Goal: Task Accomplishment & Management: Complete application form

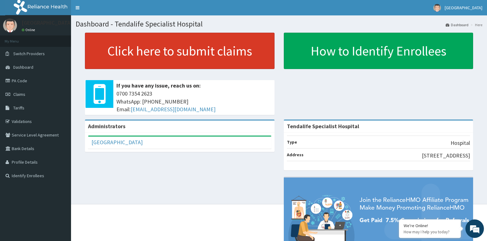
click at [152, 51] on link "Click here to submit claims" at bounding box center [180, 51] width 190 height 36
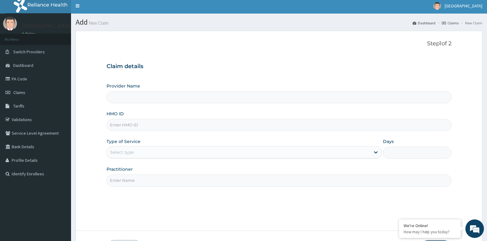
type input "Tendalife Specialist Hospital"
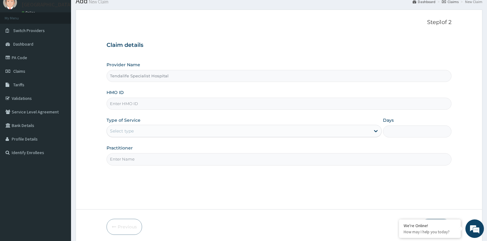
scroll to position [47, 0]
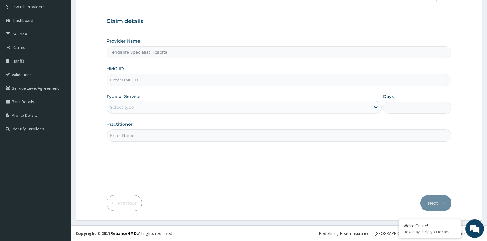
click at [138, 81] on input "HMO ID" at bounding box center [278, 80] width 345 height 12
type input "OHT/11548/A"
click at [145, 111] on div "Select type" at bounding box center [238, 107] width 263 height 10
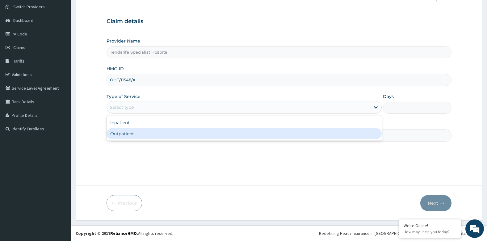
click at [128, 135] on div "Outpatient" at bounding box center [243, 133] width 275 height 11
type input "1"
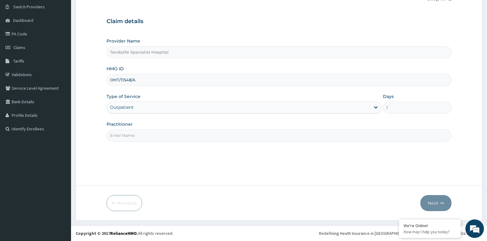
click at [128, 135] on input "Practitioner" at bounding box center [278, 136] width 345 height 12
type input "Dr Ademola"
click at [433, 203] on button "Next" at bounding box center [435, 203] width 31 height 16
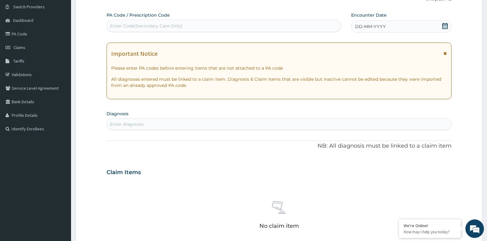
click at [443, 24] on icon at bounding box center [445, 26] width 6 height 6
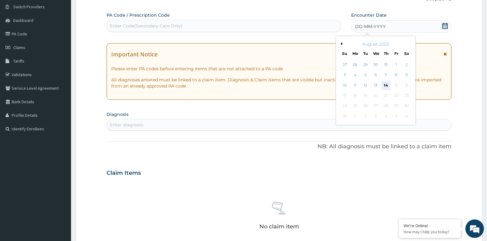
click at [388, 87] on div "14" at bounding box center [385, 85] width 9 height 9
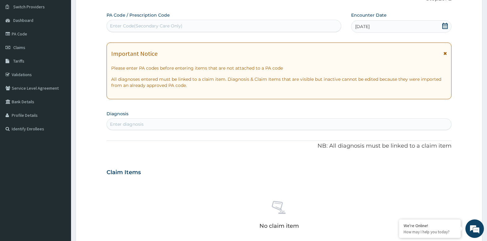
click at [161, 27] on div "Enter Code(Secondary Care Only)" at bounding box center [146, 26] width 73 height 6
paste input "PA/6A8E98"
type input "PA/6A8E98"
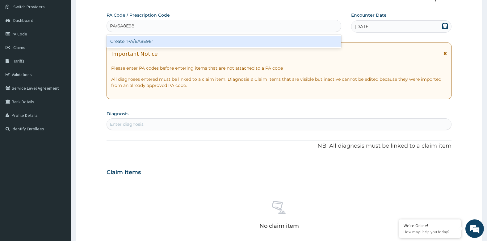
click at [161, 40] on div "Create "PA/6A8E98"" at bounding box center [223, 41] width 235 height 11
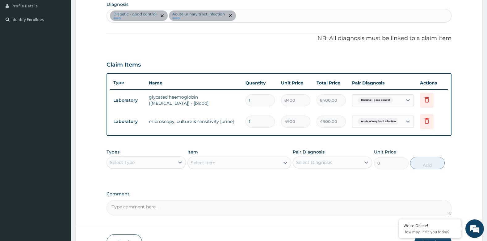
scroll to position [170, 0]
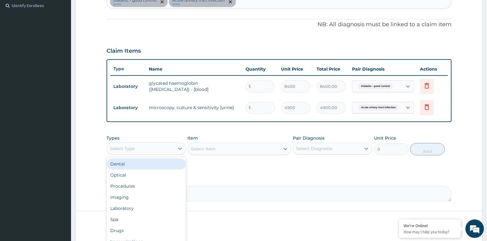
click at [149, 150] on div "Select Type" at bounding box center [141, 149] width 68 height 10
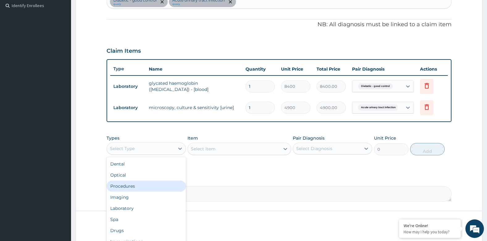
click at [124, 187] on div "Procedures" at bounding box center [145, 186] width 79 height 11
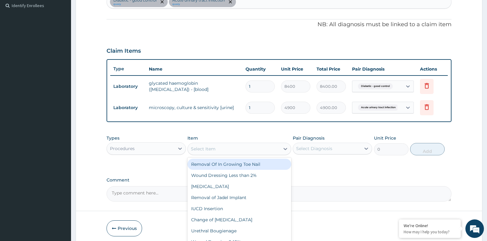
click at [253, 151] on div "Select Item" at bounding box center [234, 149] width 92 height 10
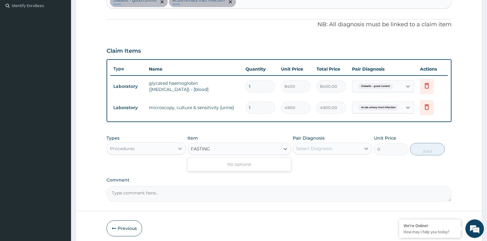
type input "FASTING"
click at [175, 147] on div at bounding box center [179, 148] width 11 height 11
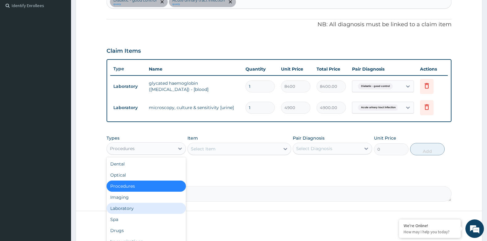
click at [118, 207] on div "Laboratory" at bounding box center [145, 208] width 79 height 11
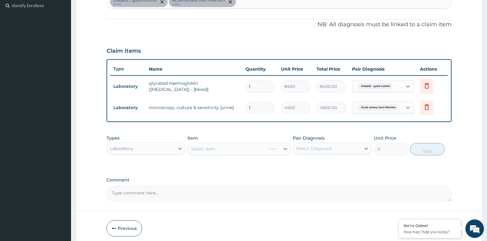
click at [209, 150] on div "Select Item" at bounding box center [238, 149] width 103 height 12
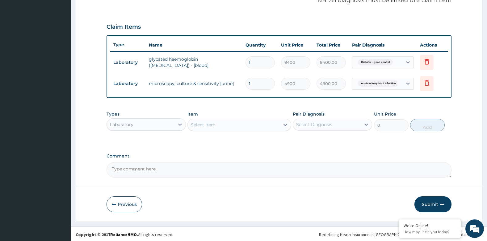
scroll to position [196, 0]
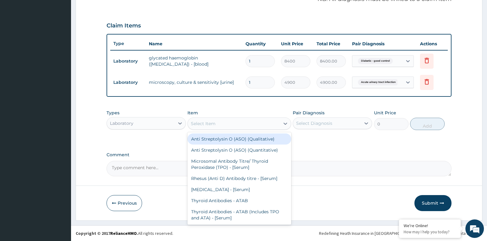
click at [221, 123] on div "Select Item" at bounding box center [234, 124] width 92 height 10
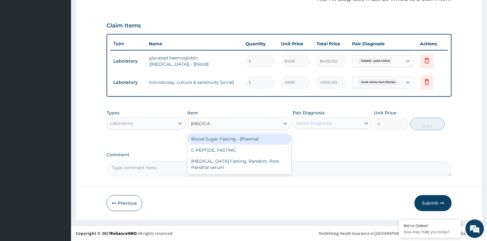
type input "FASTING"
click at [205, 140] on div "Blood Sugar Fasting - [Plasma]" at bounding box center [238, 139] width 103 height 11
type input "2100"
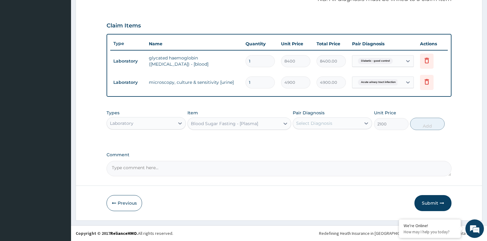
click at [314, 123] on div "Select Diagnosis" at bounding box center [314, 123] width 36 height 6
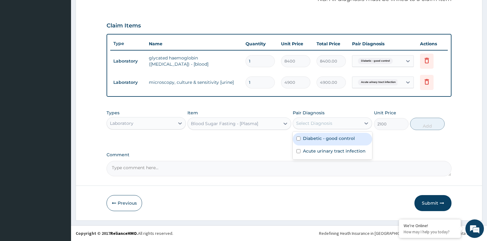
click at [299, 138] on input "checkbox" at bounding box center [298, 139] width 4 height 4
checkbox input "true"
click at [437, 124] on button "Add" at bounding box center [427, 124] width 35 height 12
type input "0"
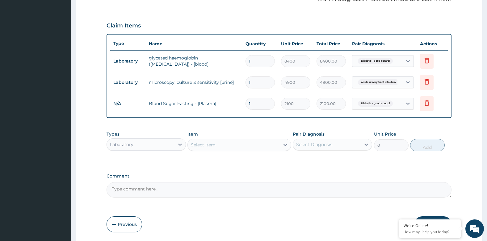
click at [142, 145] on div "Laboratory" at bounding box center [141, 145] width 68 height 10
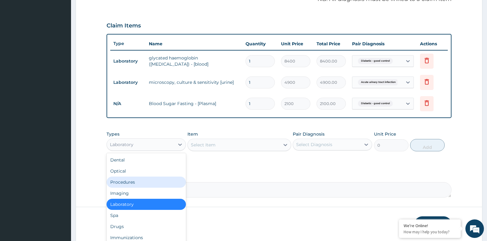
click at [134, 183] on div "Procedures" at bounding box center [145, 182] width 79 height 11
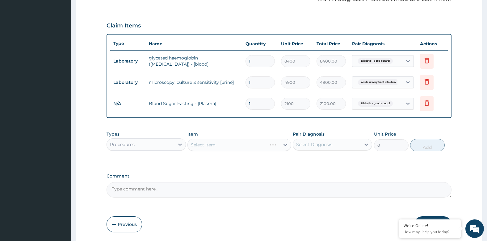
click at [233, 145] on div "Select Item" at bounding box center [238, 145] width 103 height 12
click at [218, 144] on div "Select Item" at bounding box center [234, 145] width 92 height 10
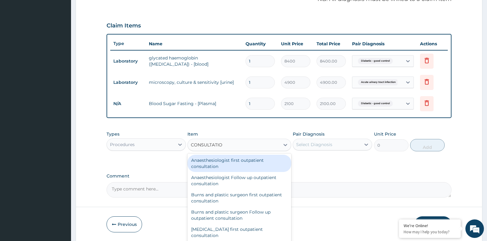
type input "CONSULTATION"
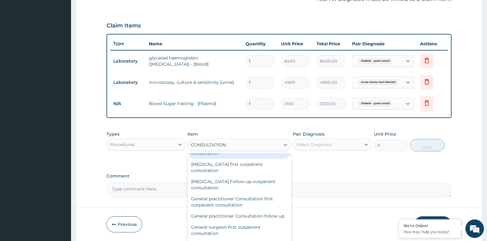
scroll to position [309, 0]
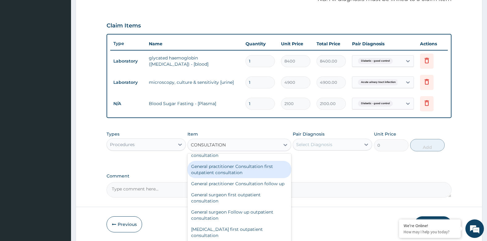
click at [204, 170] on div "General practitioner Consultation first outpatient consultation" at bounding box center [238, 169] width 103 height 17
type input "3600"
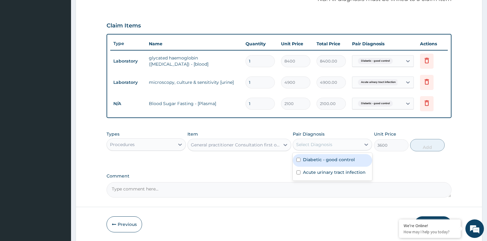
click at [308, 144] on div "Select Diagnosis" at bounding box center [314, 145] width 36 height 6
click at [299, 160] on input "checkbox" at bounding box center [298, 160] width 4 height 4
checkbox input "true"
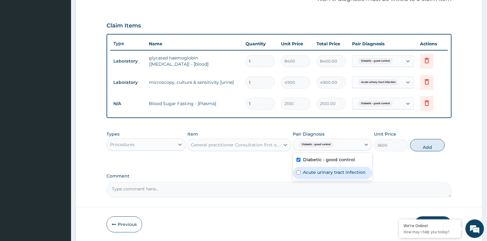
click at [298, 174] on input "checkbox" at bounding box center [298, 173] width 4 height 4
checkbox input "true"
click at [427, 145] on button "Add" at bounding box center [427, 145] width 35 height 12
type input "0"
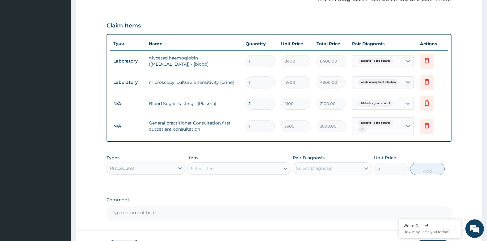
click at [228, 168] on div "Select Item" at bounding box center [234, 169] width 92 height 10
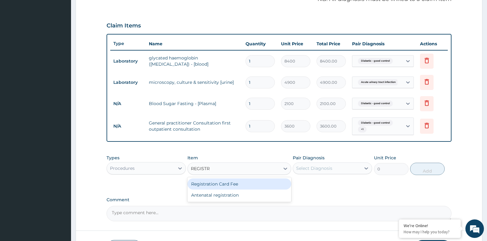
type input "REGISTRA"
click at [221, 186] on div "Registration Card Fee" at bounding box center [238, 184] width 103 height 11
type input "2900"
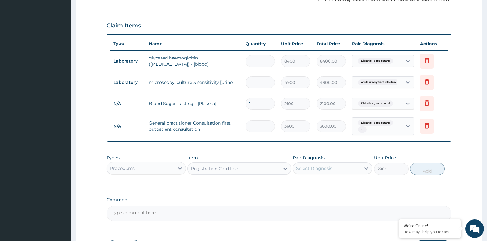
click at [312, 169] on div "Select Diagnosis" at bounding box center [314, 168] width 36 height 6
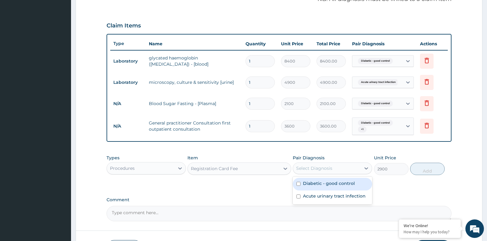
click at [297, 183] on input "checkbox" at bounding box center [298, 184] width 4 height 4
checkbox input "true"
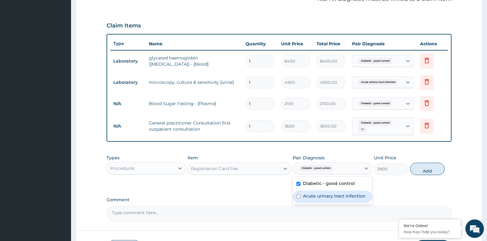
click at [300, 198] on input "checkbox" at bounding box center [298, 197] width 4 height 4
checkbox input "true"
click at [430, 173] on button "Add" at bounding box center [427, 169] width 35 height 12
type input "0"
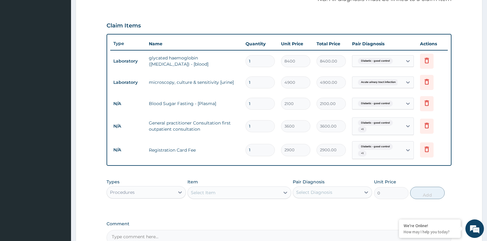
click at [135, 194] on div "Procedures" at bounding box center [141, 193] width 68 height 10
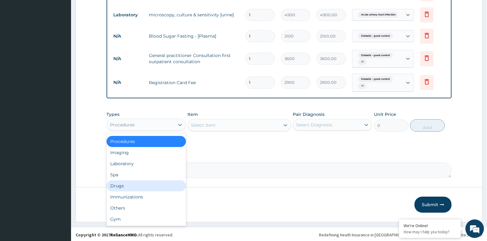
scroll to position [265, 0]
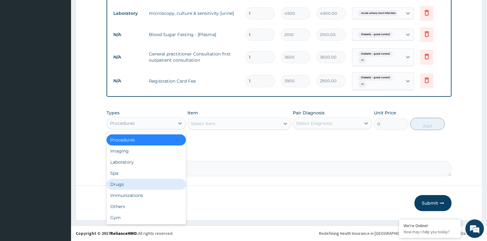
click at [121, 183] on div "Drugs" at bounding box center [145, 184] width 79 height 11
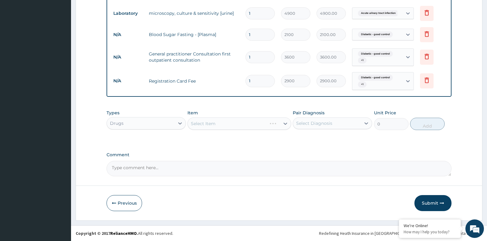
click at [211, 124] on div "Select Item" at bounding box center [238, 124] width 103 height 12
click at [210, 123] on div "Select Item" at bounding box center [203, 124] width 25 height 6
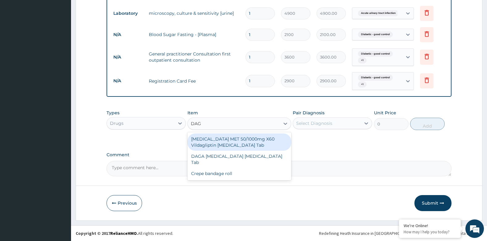
type input "DAGA"
click at [210, 141] on div "DAGA PARACETAMOL Acetaminophen Tab" at bounding box center [238, 142] width 103 height 17
type input "23"
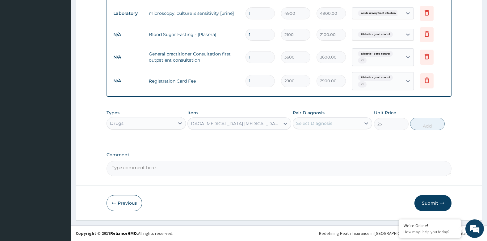
click at [357, 123] on div "Select Diagnosis" at bounding box center [327, 124] width 68 height 10
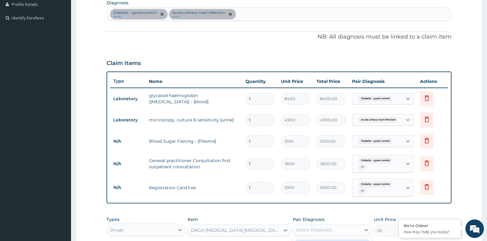
scroll to position [141, 0]
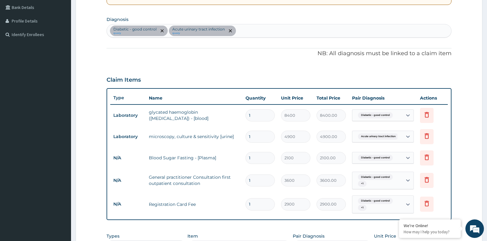
click at [248, 31] on div "Diabetic - good control query Acute urinary tract infection query" at bounding box center [279, 30] width 344 height 13
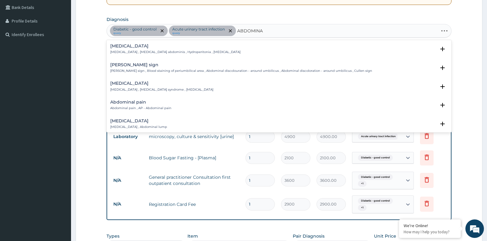
type input "ABDOMINAL"
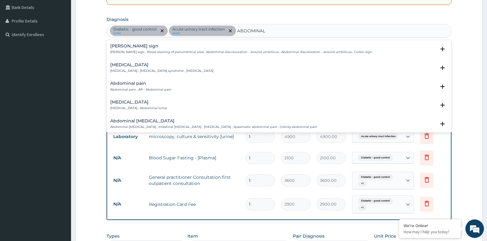
click at [125, 86] on h4 "Abdominal pain" at bounding box center [140, 83] width 61 height 5
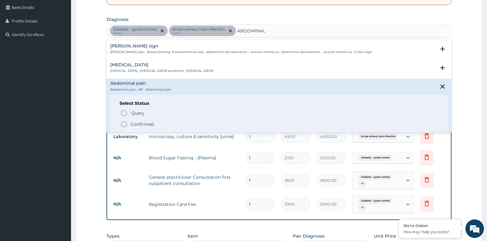
click at [125, 124] on icon "status option filled" at bounding box center [123, 124] width 7 height 7
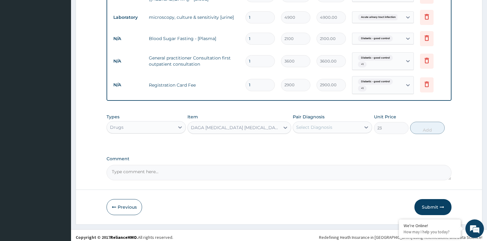
scroll to position [265, 0]
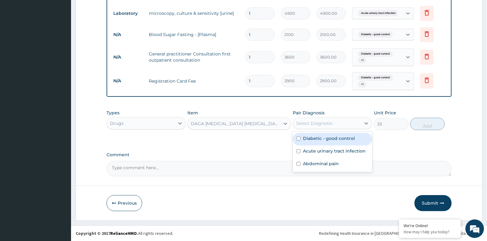
click at [331, 124] on div "Select Diagnosis" at bounding box center [314, 123] width 36 height 6
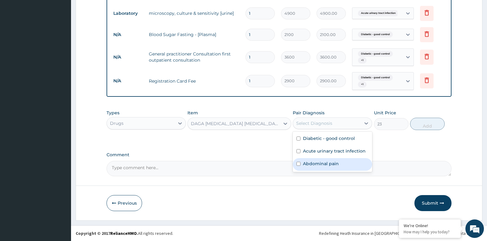
click at [298, 164] on input "checkbox" at bounding box center [298, 164] width 4 height 4
checkbox input "true"
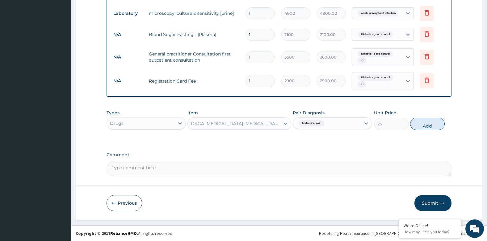
click at [431, 124] on button "Add" at bounding box center [427, 124] width 35 height 12
type input "0"
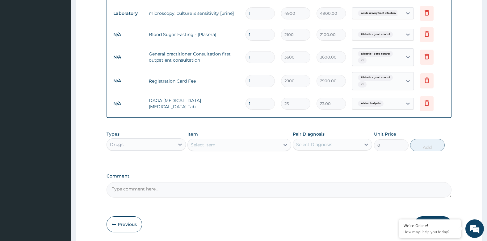
type input "18"
type input "414.00"
type input "18"
click at [240, 144] on div "Select Item" at bounding box center [234, 145] width 92 height 10
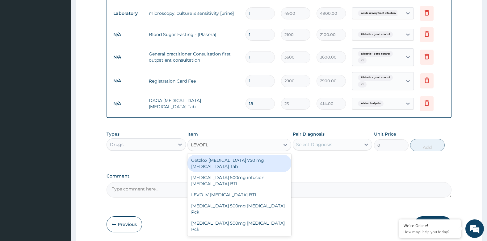
type input "LEVOFLO"
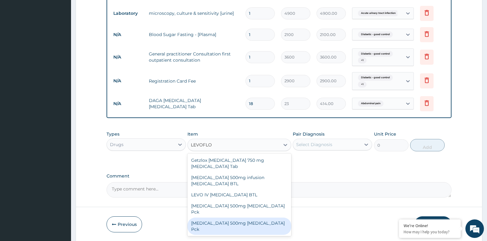
click at [222, 220] on div "TAVANIC 500mg Levofloxacin Pck" at bounding box center [238, 226] width 103 height 17
type input "7015"
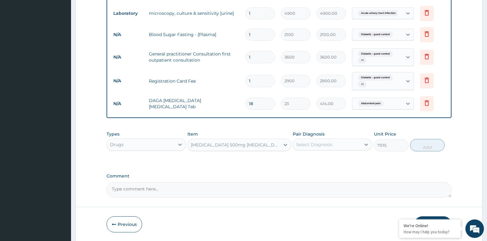
click at [311, 146] on div "Select Diagnosis" at bounding box center [314, 145] width 36 height 6
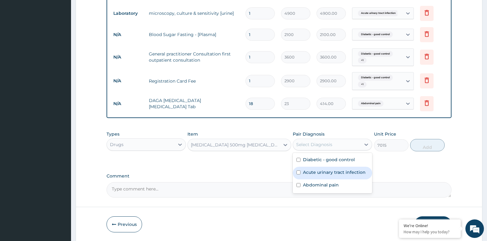
click at [297, 173] on input "checkbox" at bounding box center [298, 173] width 4 height 4
checkbox input "true"
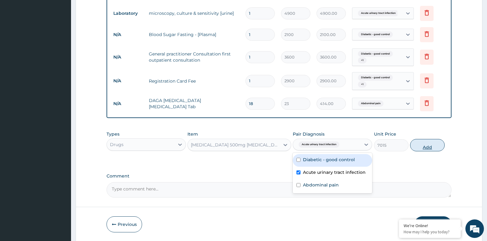
click at [426, 147] on button "Add" at bounding box center [427, 145] width 35 height 12
type input "0"
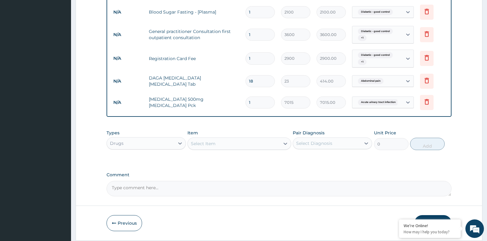
scroll to position [277, 0]
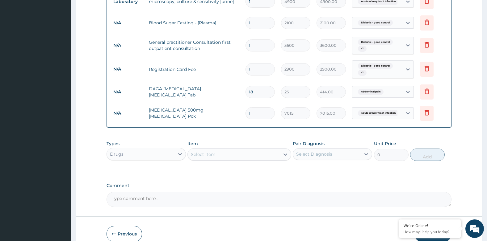
click at [261, 115] on input "1" at bounding box center [259, 113] width 29 height 12
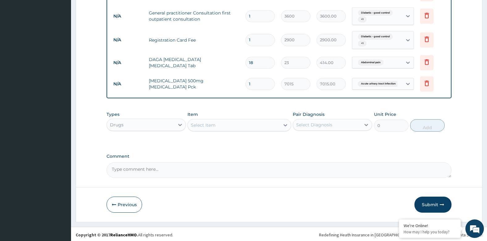
scroll to position [307, 0]
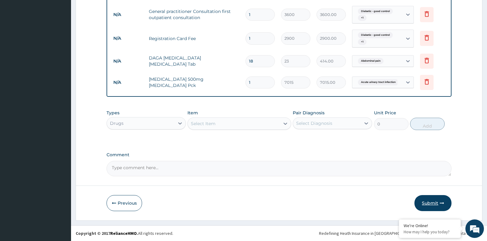
click at [432, 203] on button "Submit" at bounding box center [432, 203] width 37 height 16
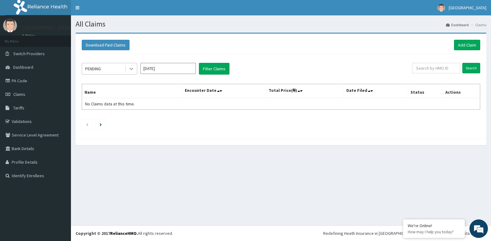
click at [133, 69] on icon at bounding box center [132, 69] width 4 height 2
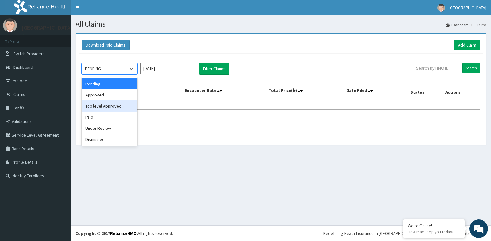
click at [97, 106] on div "Top level Approved" at bounding box center [110, 106] width 56 height 11
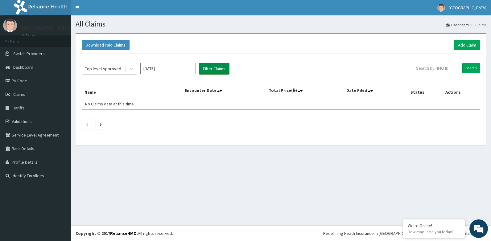
click at [211, 69] on button "Filter Claims" at bounding box center [214, 69] width 31 height 12
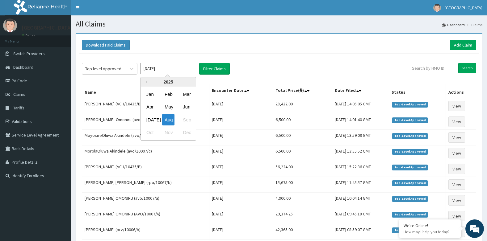
click at [176, 73] on input "[DATE]" at bounding box center [168, 68] width 56 height 11
drag, startPoint x: 148, startPoint y: 118, endPoint x: 166, endPoint y: 106, distance: 20.9
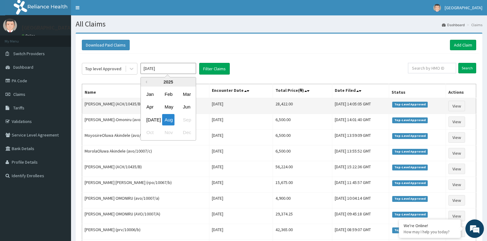
click at [149, 118] on div "Jul" at bounding box center [150, 119] width 12 height 11
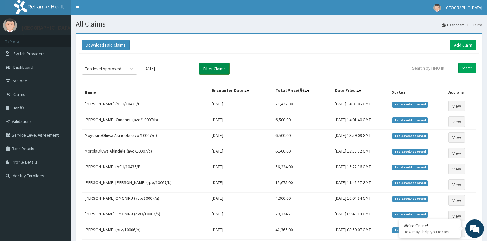
click at [218, 68] on button "Filter Claims" at bounding box center [214, 69] width 31 height 12
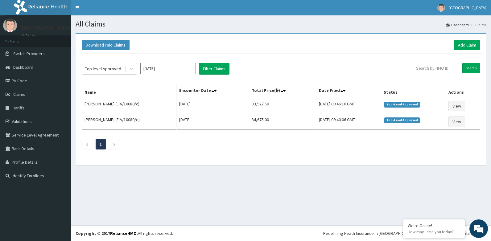
click at [189, 69] on input "Jul 2025" at bounding box center [168, 68] width 56 height 11
click at [170, 120] on div "Aug" at bounding box center [168, 119] width 12 height 11
type input "[DATE]"
click at [206, 66] on button "Filter Claims" at bounding box center [214, 69] width 31 height 12
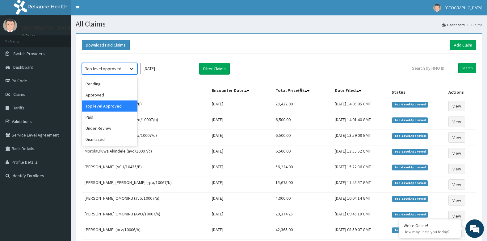
click at [129, 68] on icon at bounding box center [131, 69] width 6 height 6
click at [105, 93] on div "Approved" at bounding box center [110, 95] width 56 height 11
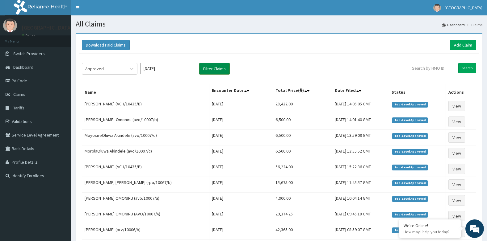
click at [214, 71] on button "Filter Claims" at bounding box center [214, 69] width 31 height 12
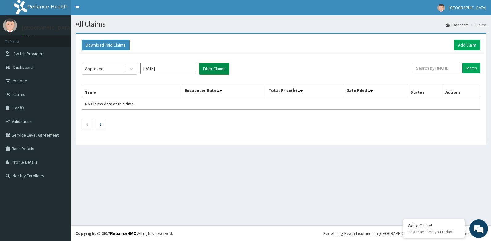
click at [214, 69] on button "Filter Claims" at bounding box center [214, 69] width 31 height 12
click at [132, 69] on icon at bounding box center [132, 69] width 4 height 2
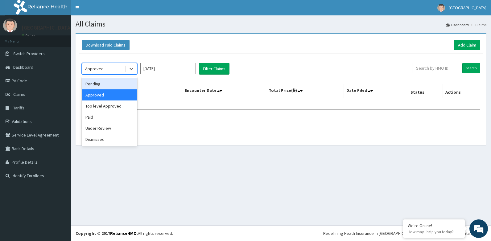
click at [98, 84] on div "Pending" at bounding box center [110, 83] width 56 height 11
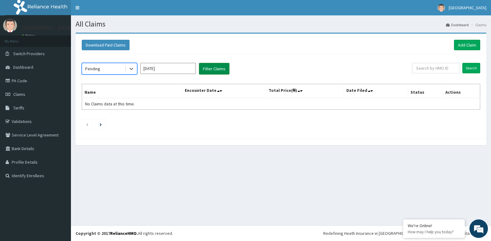
click at [213, 68] on button "Filter Claims" at bounding box center [214, 69] width 31 height 12
click at [215, 69] on button "Filter Claims" at bounding box center [214, 69] width 31 height 12
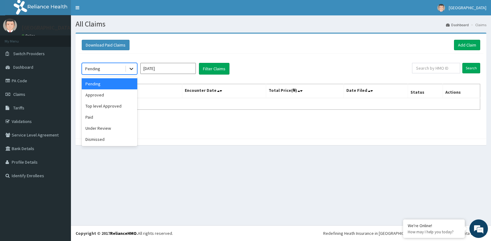
click at [133, 68] on icon at bounding box center [131, 69] width 6 height 6
click at [95, 128] on div "Under Review" at bounding box center [110, 128] width 56 height 11
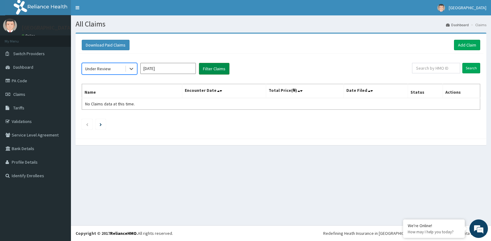
click at [210, 67] on button "Filter Claims" at bounding box center [214, 69] width 31 height 12
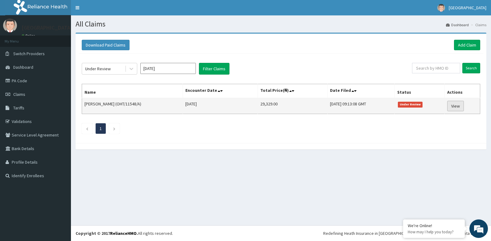
click at [460, 104] on link "View" at bounding box center [456, 106] width 17 height 10
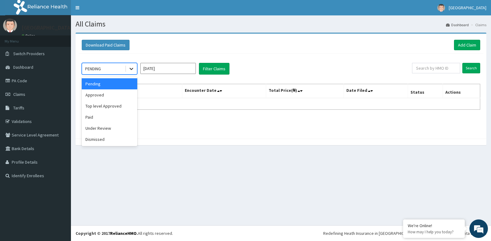
click at [133, 67] on icon at bounding box center [131, 69] width 6 height 6
click at [109, 131] on div "Under Review" at bounding box center [110, 128] width 56 height 11
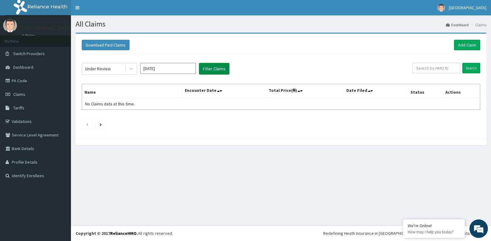
click at [221, 69] on button "Filter Claims" at bounding box center [214, 69] width 31 height 12
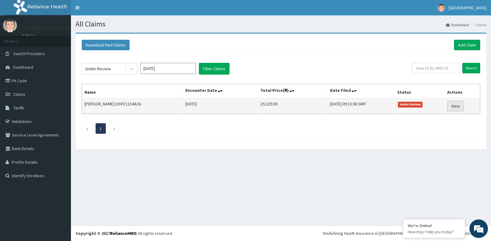
click at [462, 103] on link "View" at bounding box center [456, 106] width 17 height 10
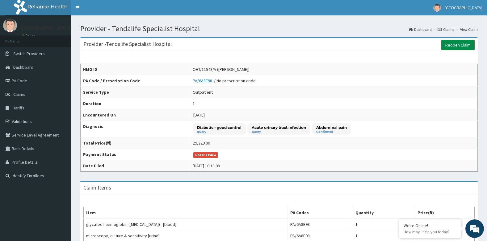
click at [460, 44] on link "Reopen Claim" at bounding box center [457, 45] width 33 height 10
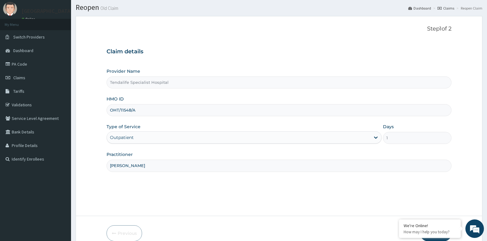
scroll to position [47, 0]
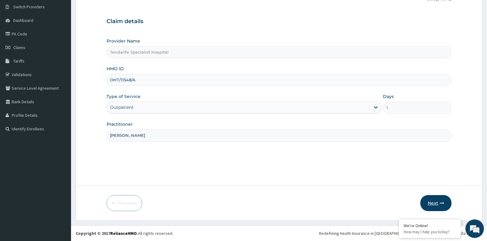
click at [437, 205] on button "Next" at bounding box center [435, 203] width 31 height 16
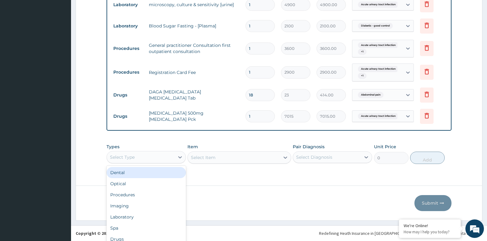
scroll to position [17, 0]
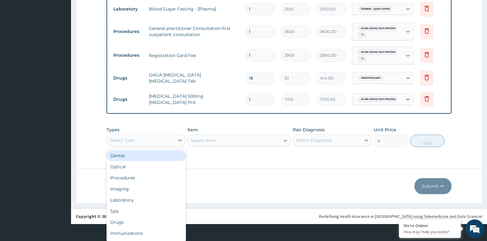
click at [163, 147] on div "option Dental focused, 1 of 10. 10 results available. Use Up and Down to choose…" at bounding box center [145, 140] width 79 height 12
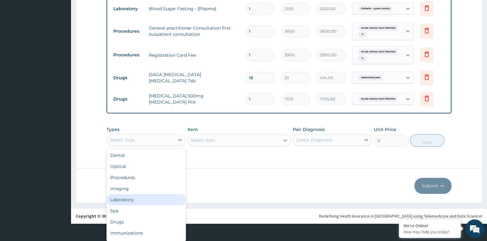
click at [128, 201] on div "Laboratory" at bounding box center [145, 199] width 79 height 11
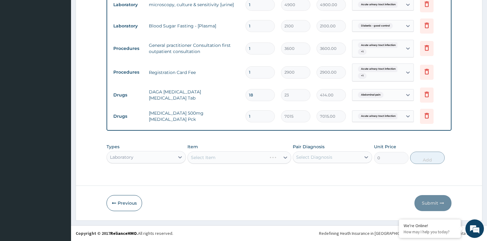
click at [225, 158] on div "Select Item" at bounding box center [238, 158] width 103 height 12
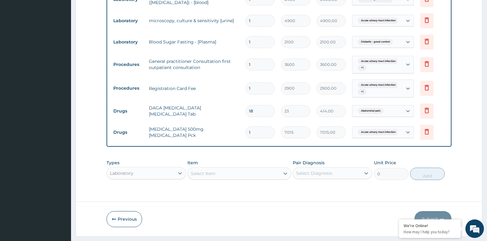
scroll to position [273, 0]
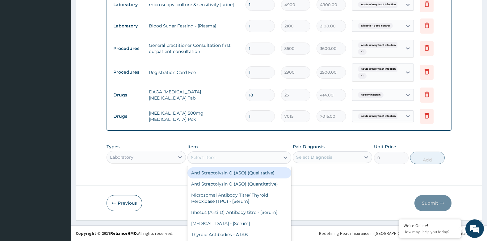
click at [225, 158] on div "option Anti Streptolysin O (ASO) (Qualitative) focused, 1 of 446. 446 results a…" at bounding box center [238, 158] width 103 height 12
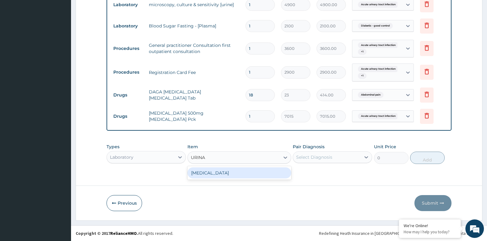
scroll to position [0, 0]
type input "URINALY"
click at [218, 175] on div "URINALYSIS" at bounding box center [238, 173] width 103 height 11
type input "2800"
click at [318, 160] on div "Select Diagnosis" at bounding box center [314, 157] width 36 height 6
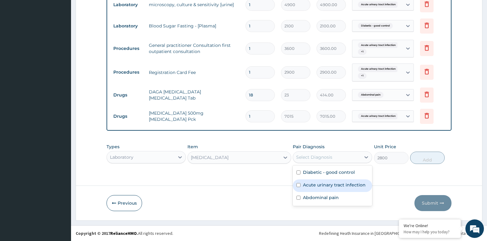
click at [297, 186] on input "checkbox" at bounding box center [298, 185] width 4 height 4
checkbox input "true"
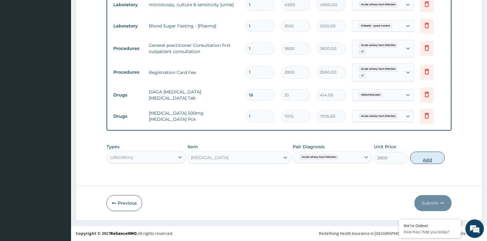
click at [433, 156] on button "Add" at bounding box center [427, 158] width 35 height 12
type input "0"
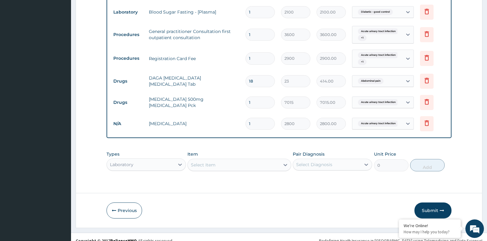
scroll to position [295, 0]
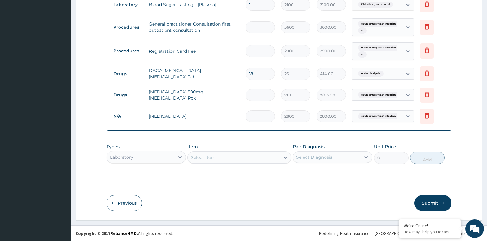
click at [431, 201] on button "Submit" at bounding box center [432, 203] width 37 height 16
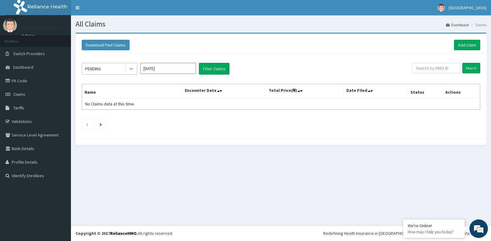
click at [132, 68] on icon at bounding box center [131, 69] width 6 height 6
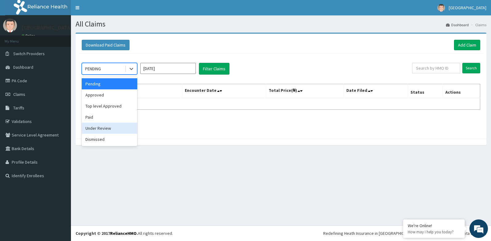
click at [105, 128] on div "Under Review" at bounding box center [110, 128] width 56 height 11
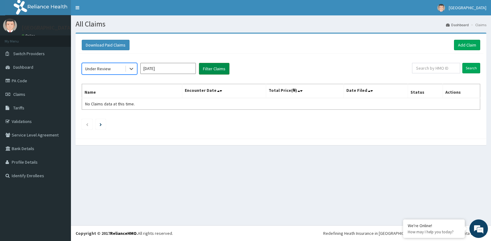
click at [219, 68] on button "Filter Claims" at bounding box center [214, 69] width 31 height 12
